Goal: Navigation & Orientation: Find specific page/section

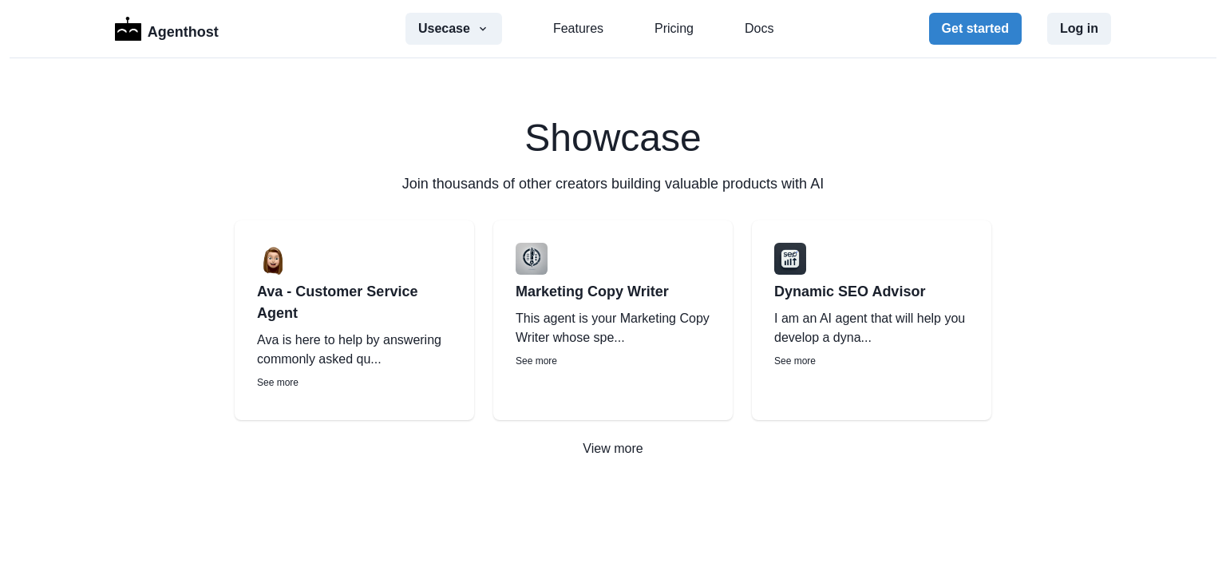
scroll to position [2245, 0]
click at [616, 440] on p "View more" at bounding box center [613, 447] width 1226 height 19
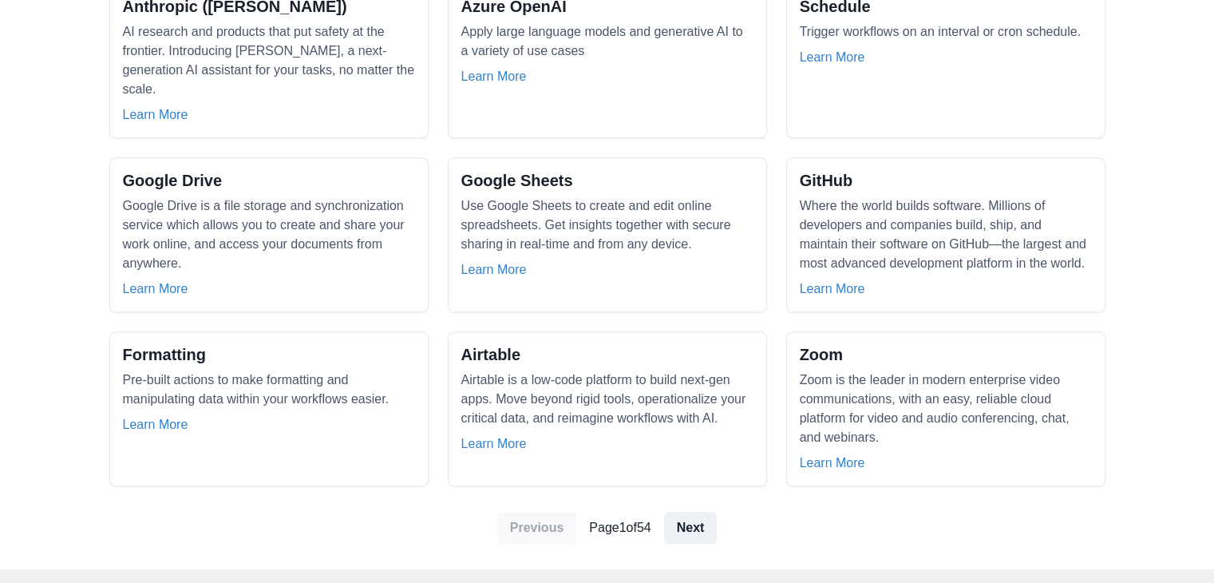
scroll to position [1535, 0]
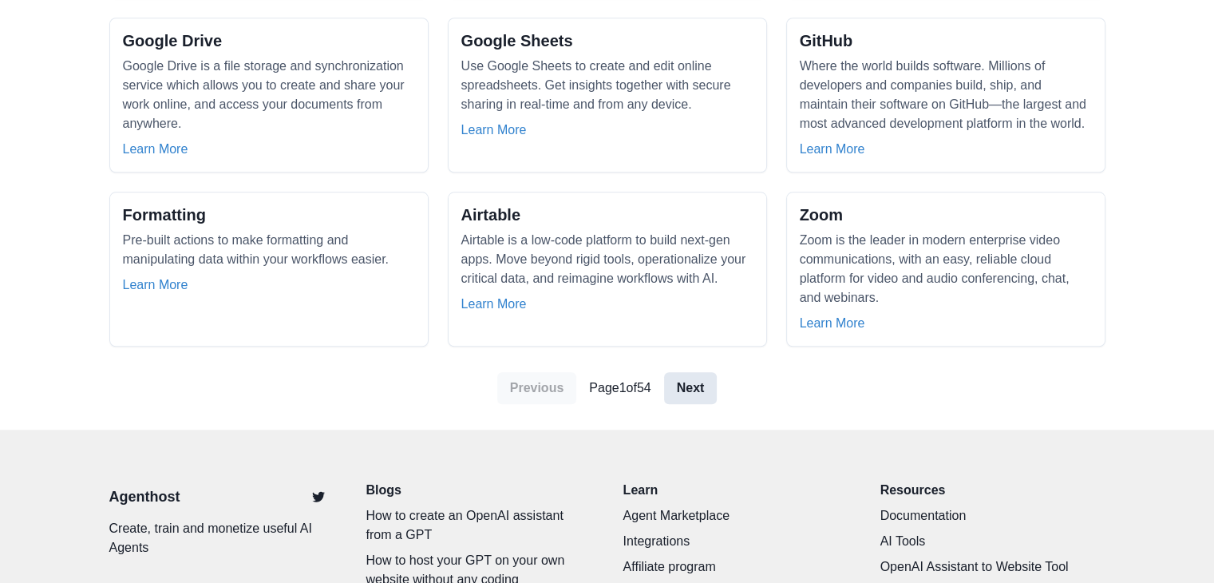
click at [687, 372] on link "Next" at bounding box center [690, 388] width 53 height 32
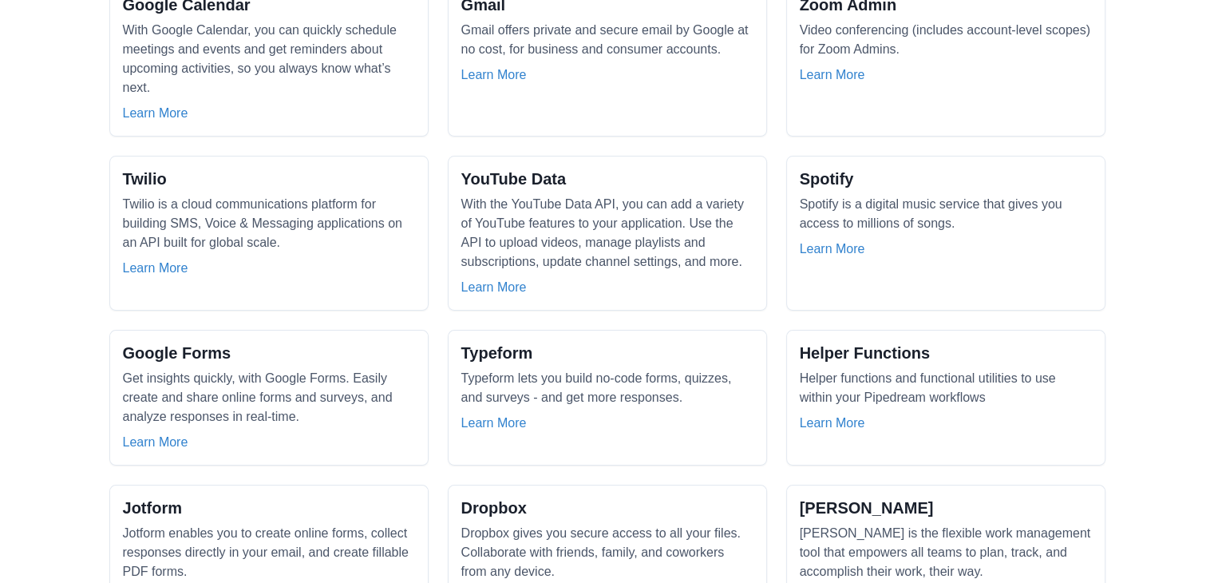
scroll to position [240, 0]
